Goal: Task Accomplishment & Management: Use online tool/utility

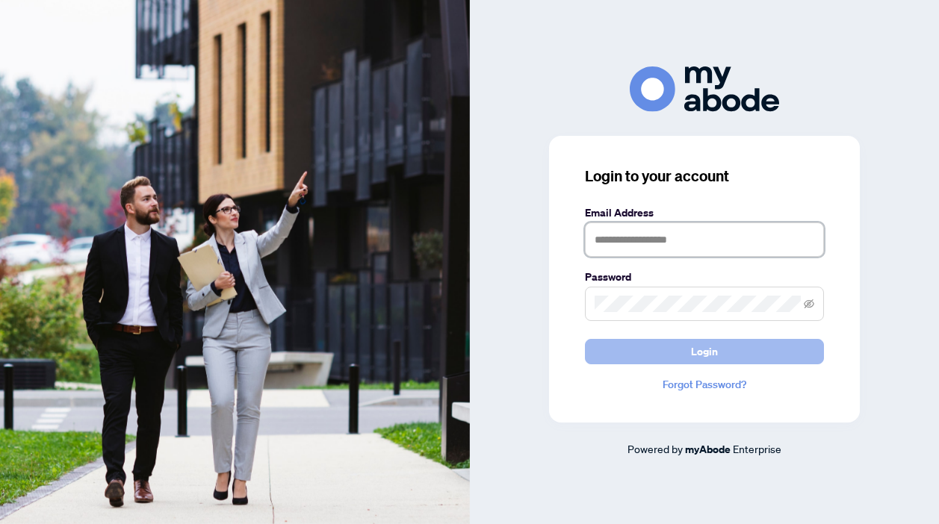
type input "**********"
click at [710, 352] on span "Login" at bounding box center [704, 352] width 27 height 24
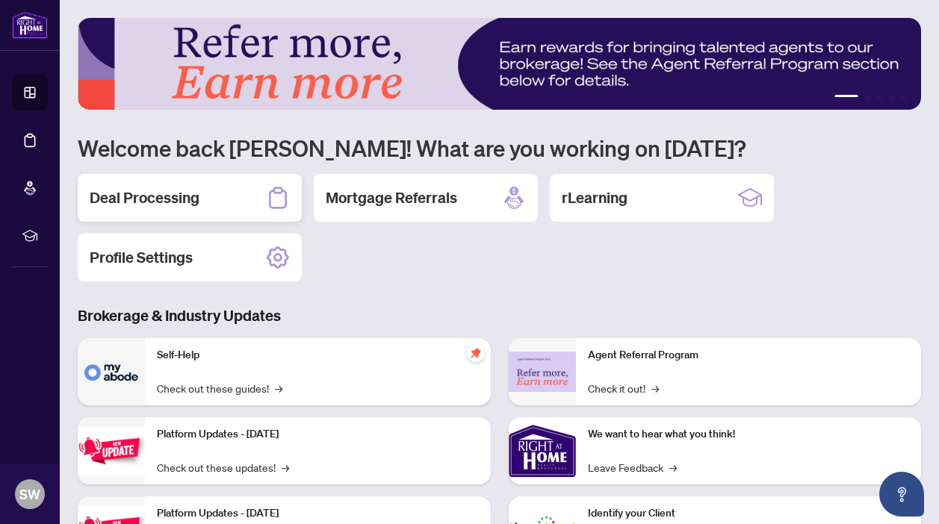
click at [184, 201] on h2 "Deal Processing" at bounding box center [145, 197] width 110 height 21
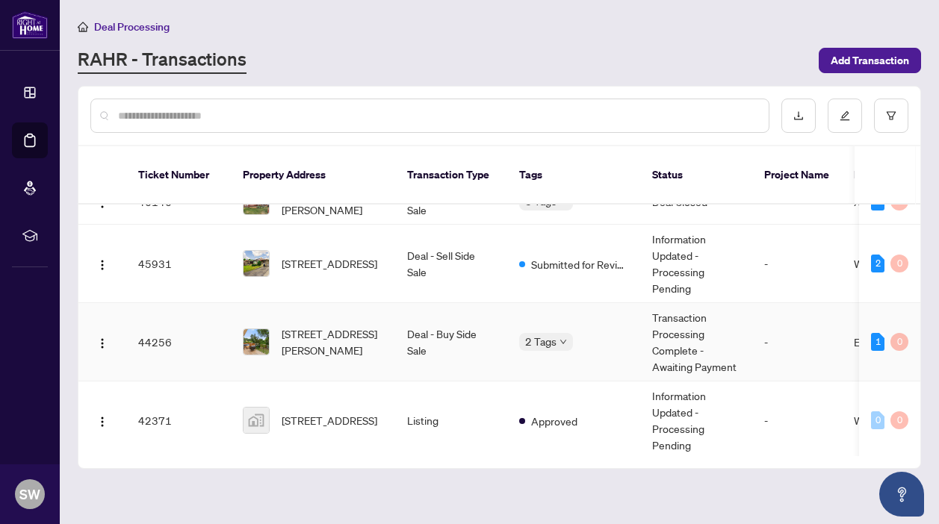
scroll to position [26, 0]
